Goal: Information Seeking & Learning: Learn about a topic

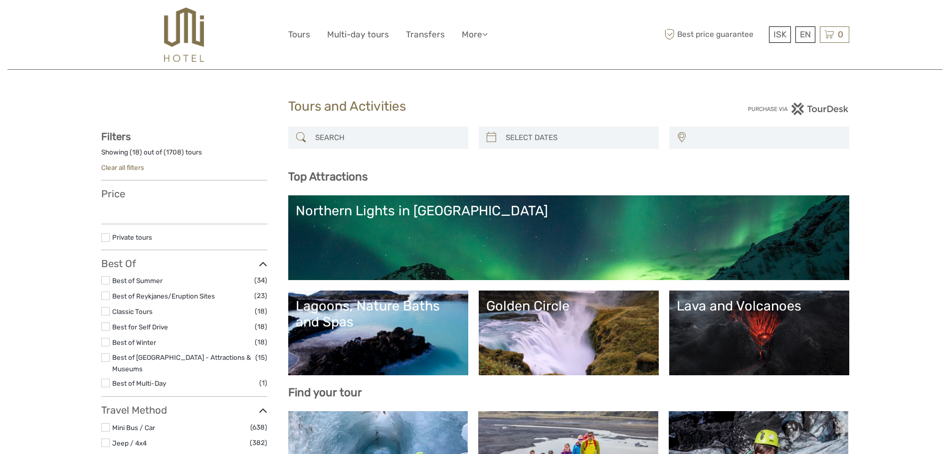
select select
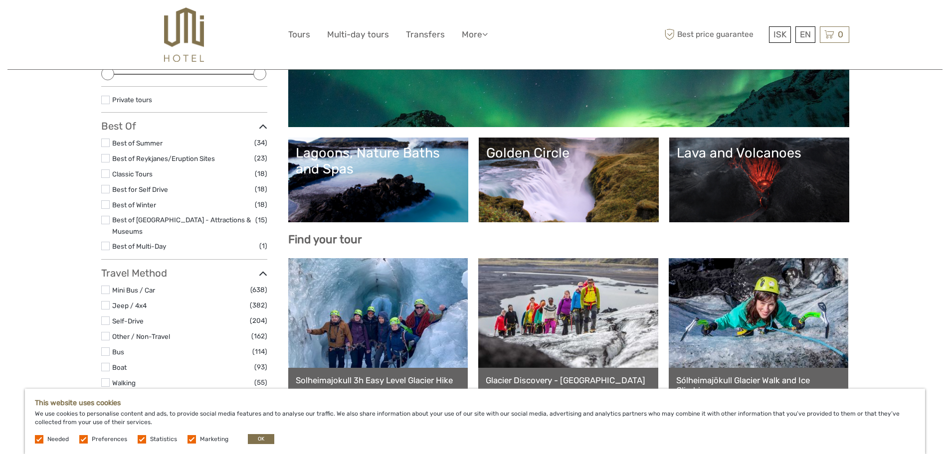
scroll to position [249, 0]
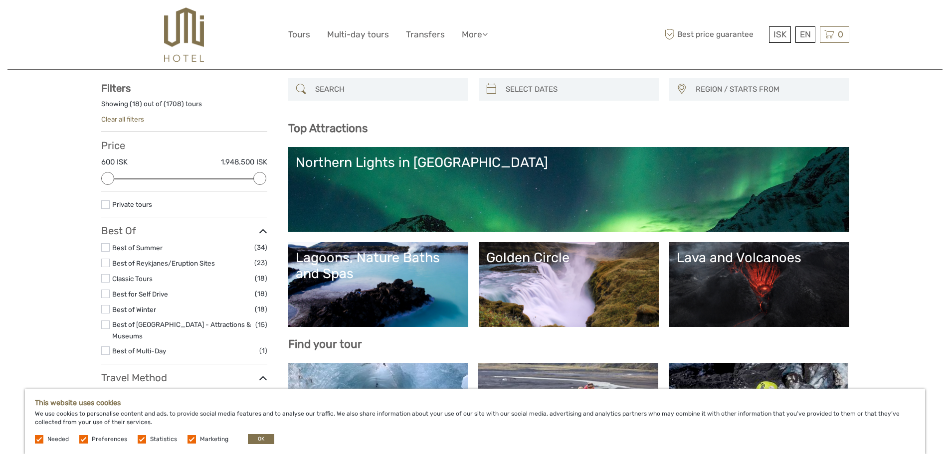
scroll to position [0, 0]
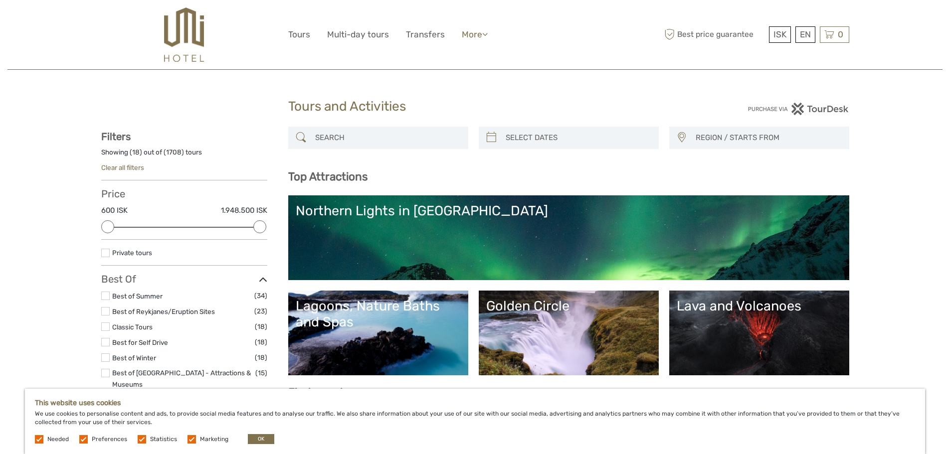
click at [473, 39] on link "More" at bounding box center [475, 34] width 26 height 14
click at [451, 77] on link "Travel Articles" at bounding box center [457, 77] width 60 height 19
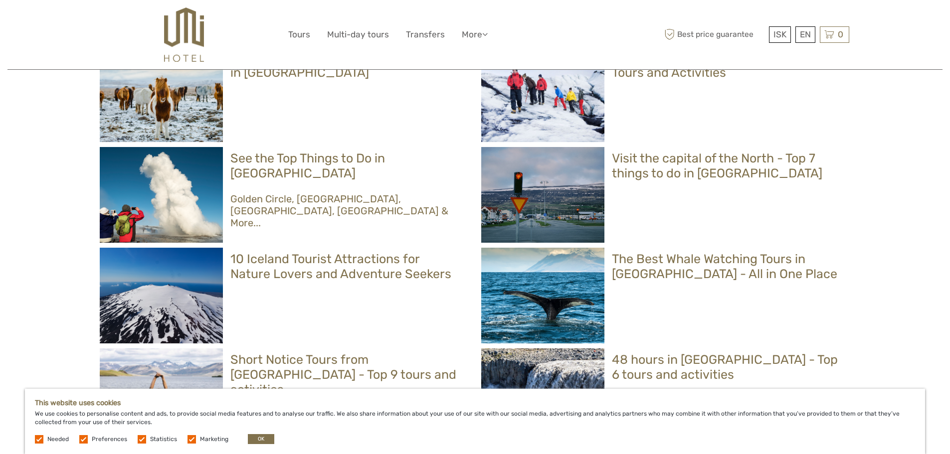
scroll to position [498, 0]
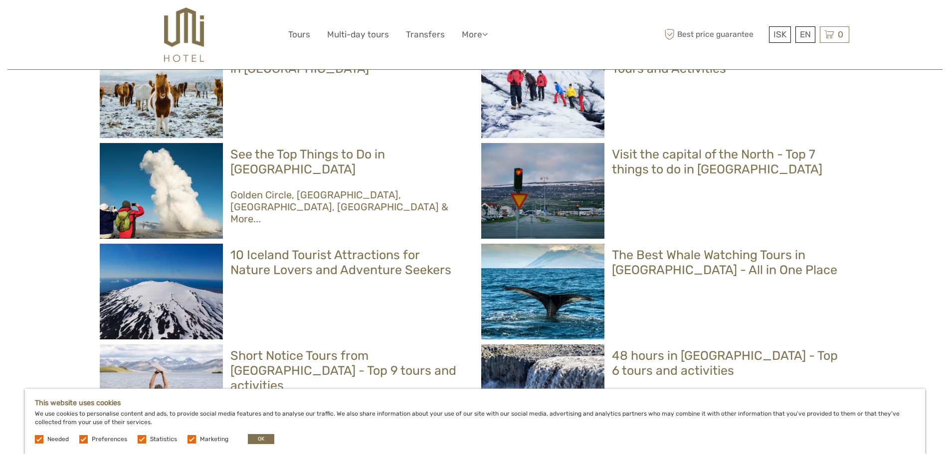
click at [309, 189] on h3 "Golden Circle, Snæfellsnes, Puffins, South Coast & More..." at bounding box center [345, 207] width 231 height 36
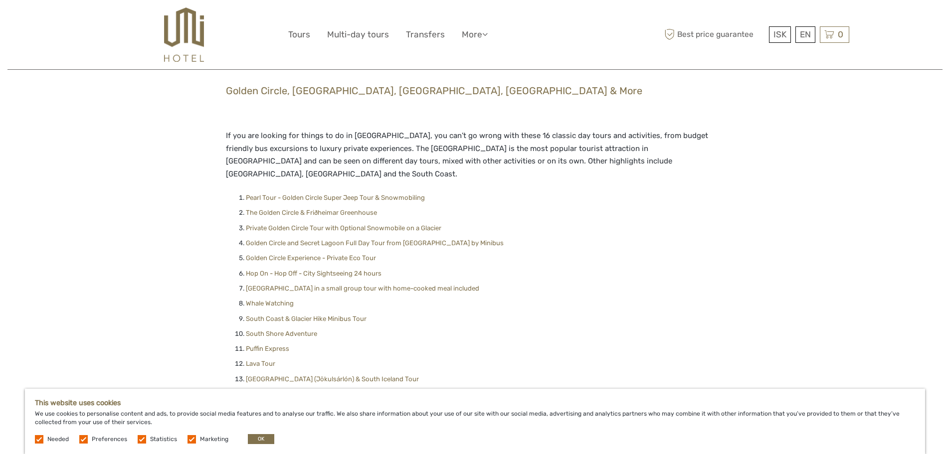
scroll to position [399, 0]
